Goal: Information Seeking & Learning: Learn about a topic

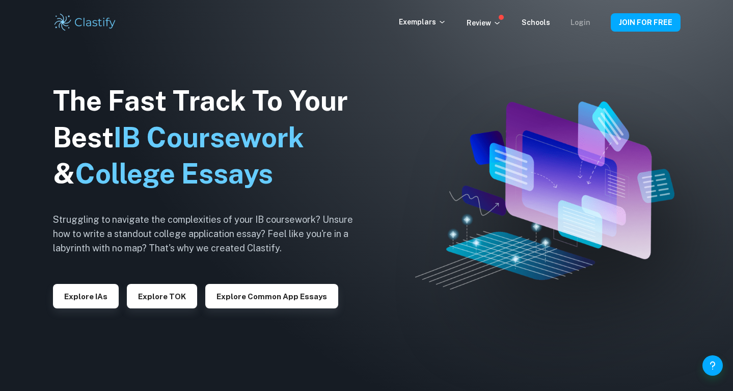
click at [589, 24] on link "Login" at bounding box center [581, 22] width 20 height 8
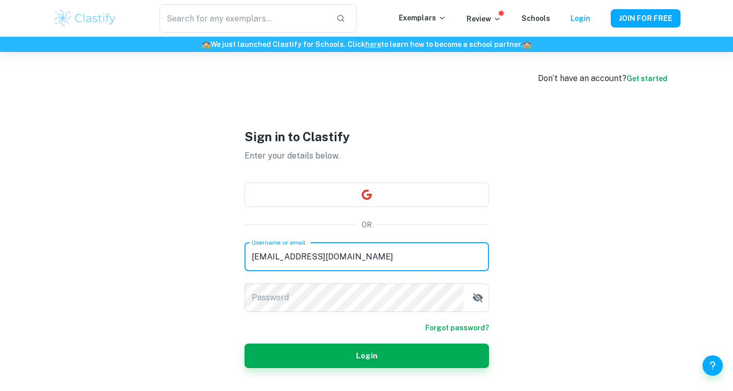
type input "[EMAIL_ADDRESS][DOMAIN_NAME]"
click at [366, 355] on button "Login" at bounding box center [367, 355] width 245 height 24
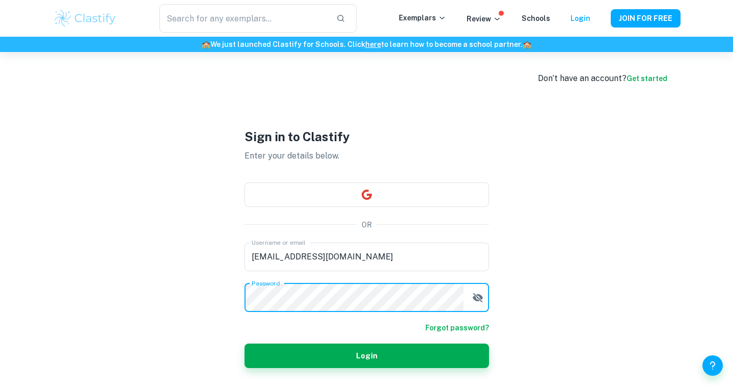
click at [366, 355] on button "Login" at bounding box center [367, 355] width 245 height 24
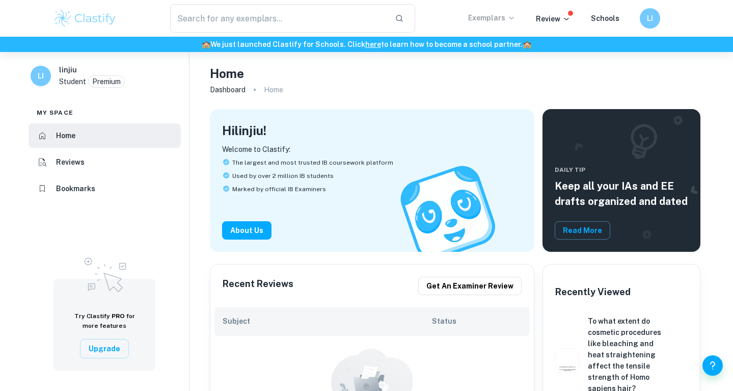
click at [495, 16] on p "Exemplars" at bounding box center [491, 17] width 47 height 11
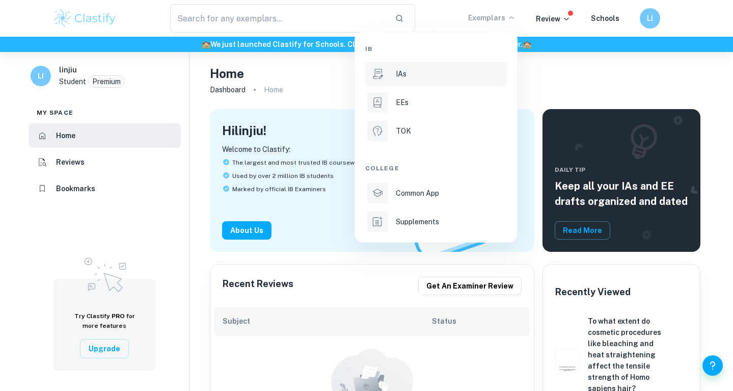
click at [430, 78] on div "IAs" at bounding box center [450, 73] width 109 height 11
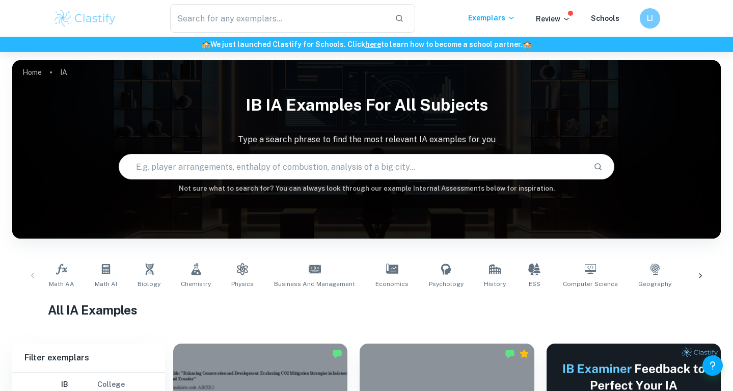
scroll to position [229, 0]
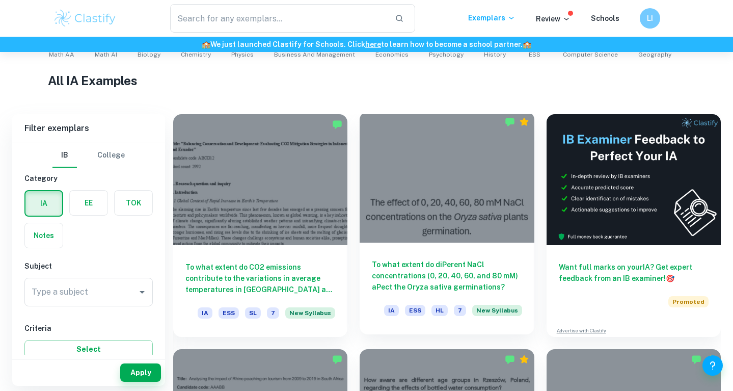
click at [452, 194] on div at bounding box center [447, 177] width 174 height 131
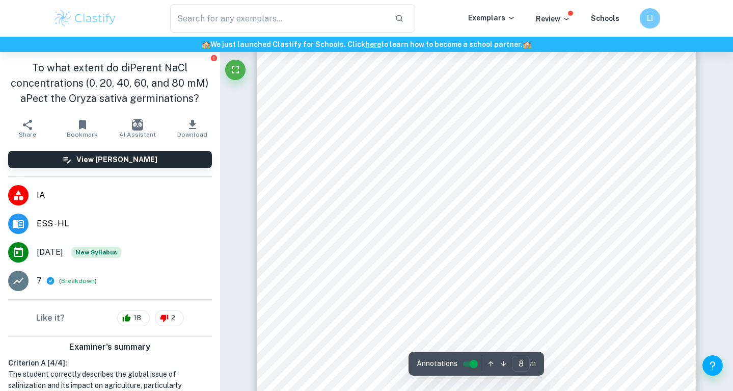
scroll to position [4990, 0]
type input "9"
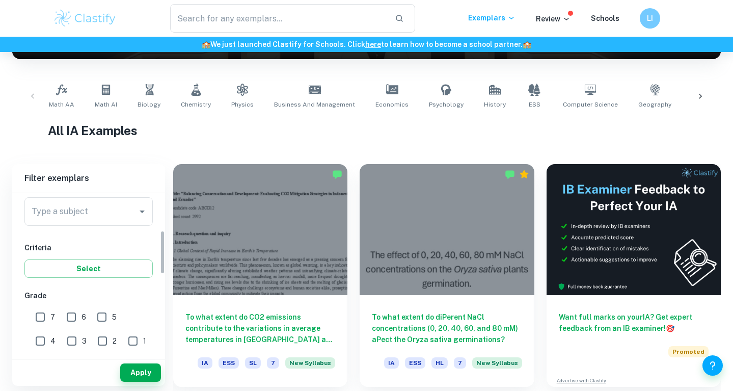
scroll to position [136, 0]
click at [114, 216] on div "Type a subject" at bounding box center [88, 206] width 128 height 29
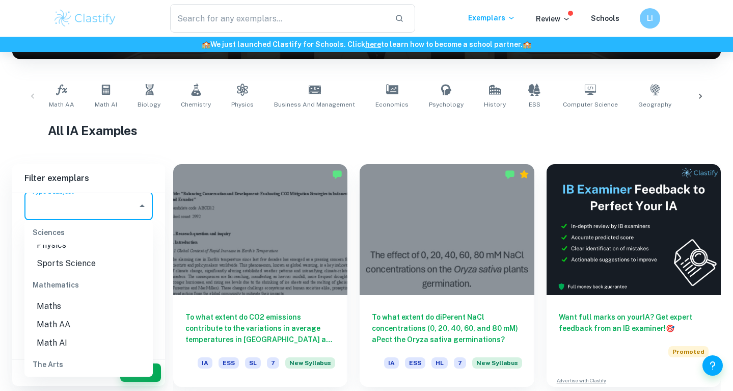
scroll to position [1366, 0]
click at [70, 295] on li "Math AA" at bounding box center [88, 304] width 128 height 18
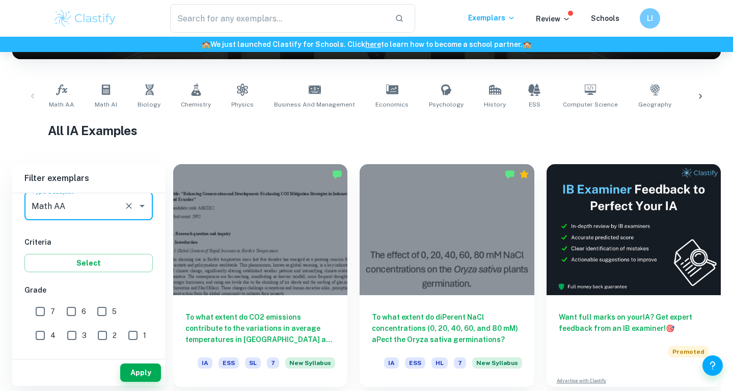
type input "Math AA"
click at [47, 310] on input "7" at bounding box center [40, 311] width 20 height 20
checkbox input "true"
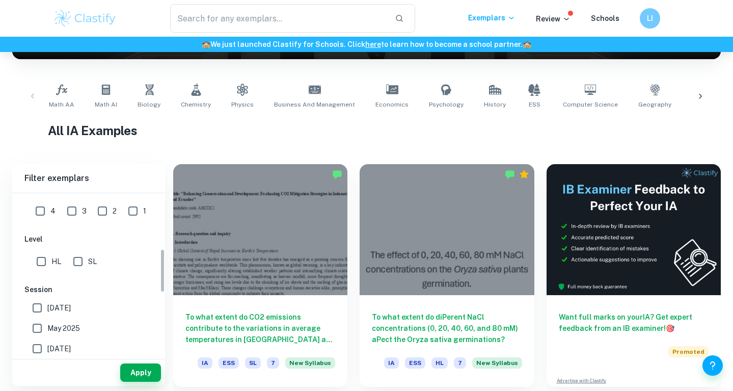
scroll to position [278, 0]
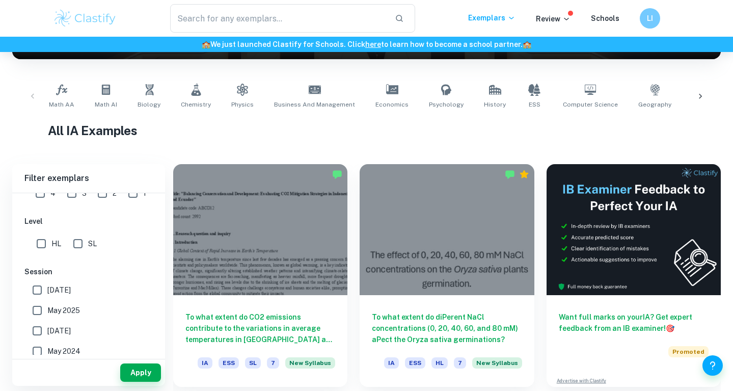
click at [85, 243] on input "SL" at bounding box center [78, 243] width 20 height 20
click at [83, 242] on input "SL" at bounding box center [78, 243] width 20 height 20
checkbox input "false"
click at [144, 373] on button "Apply" at bounding box center [140, 372] width 41 height 18
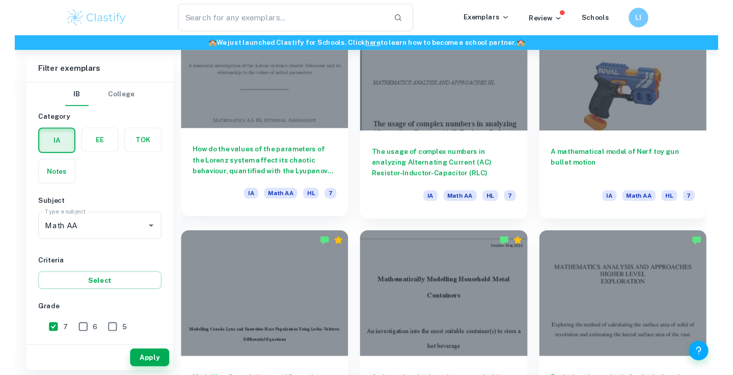
scroll to position [809, 0]
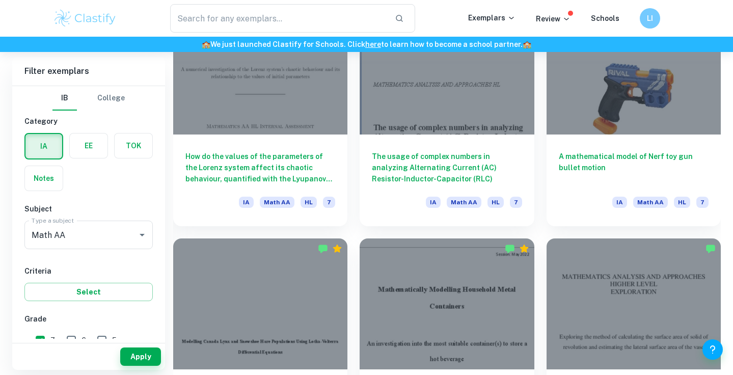
click at [537, 253] on div "Exploring the method of calculating the surface area of solid of revolution and…" at bounding box center [627, 343] width 186 height 235
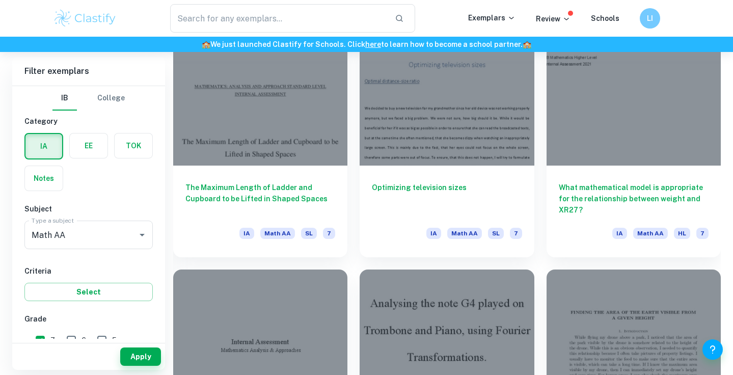
scroll to position [2908, 0]
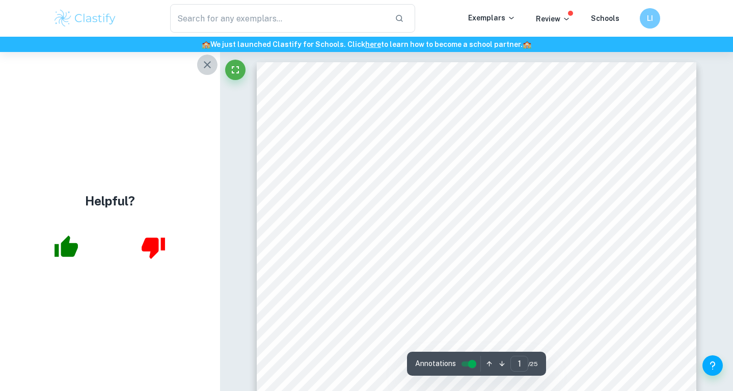
click at [208, 62] on icon "button" at bounding box center [207, 65] width 12 height 12
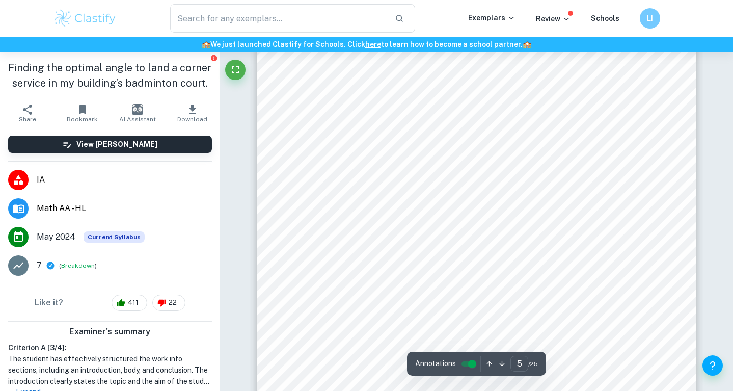
scroll to position [2832, 0]
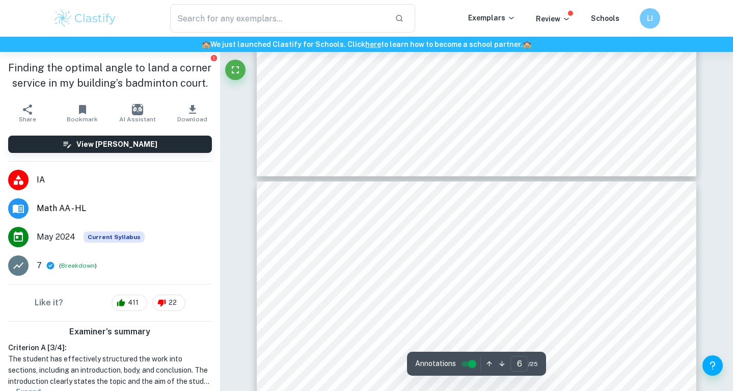
type input "7"
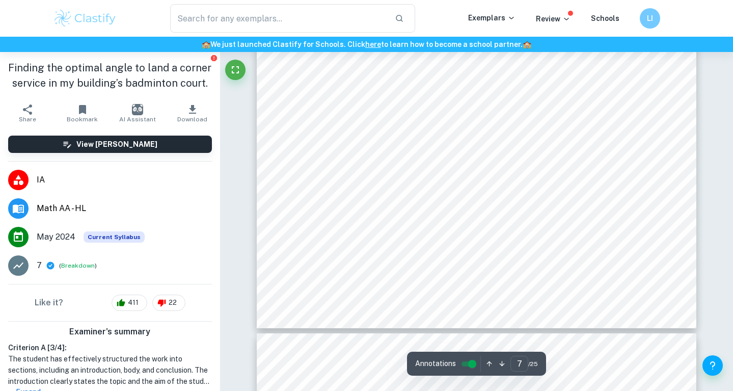
scroll to position [4191, 0]
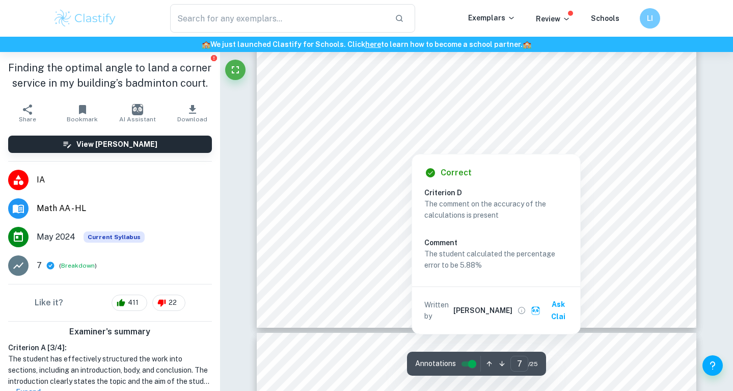
click at [473, 145] on div at bounding box center [411, 143] width 195 height 15
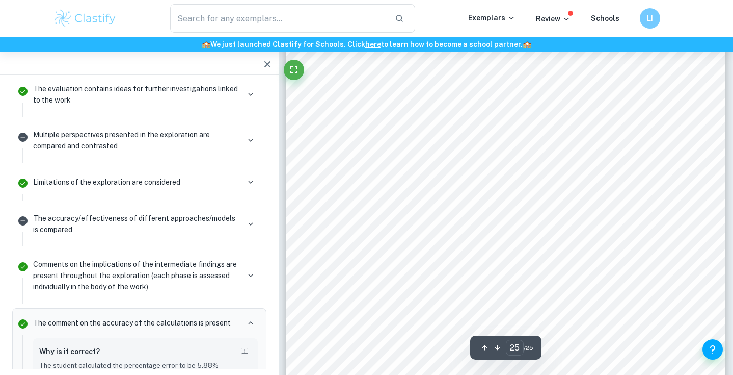
scroll to position [15095, 0]
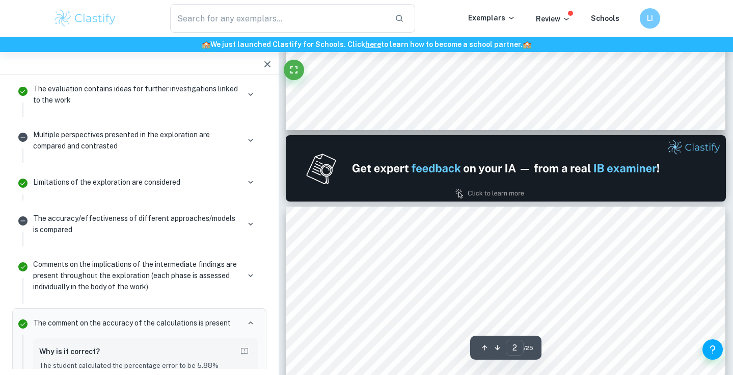
type input "1"
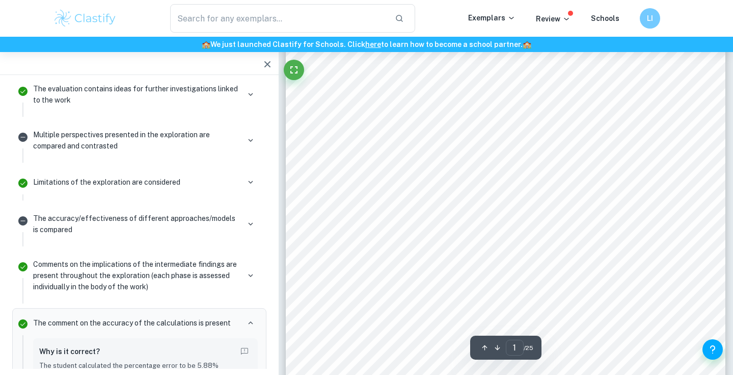
scroll to position [150, 0]
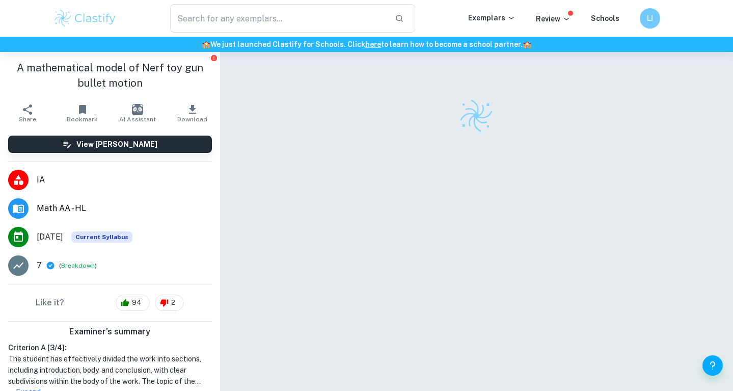
checkbox input "true"
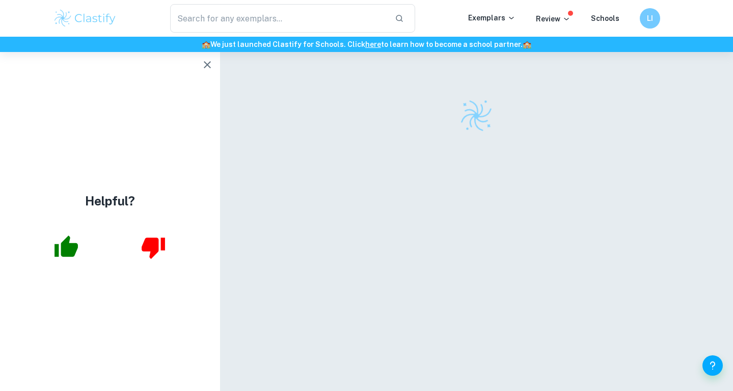
click at [210, 64] on icon "button" at bounding box center [207, 65] width 12 height 12
